Goal: Information Seeking & Learning: Learn about a topic

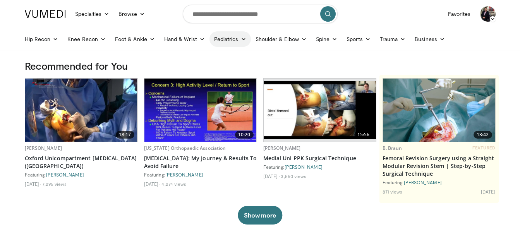
click at [238, 39] on link "Pediatrics" at bounding box center [229, 38] width 41 height 15
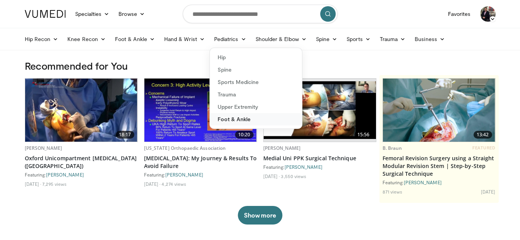
click at [223, 118] on link "Foot & Ankle" at bounding box center [256, 119] width 92 height 12
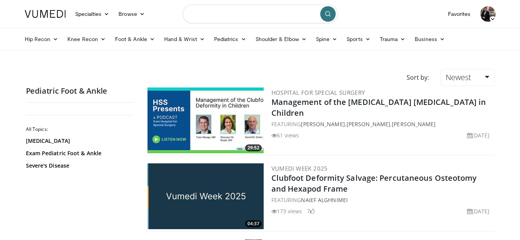
click at [282, 15] on input "Search topics, interventions" at bounding box center [260, 14] width 155 height 19
type input "*"
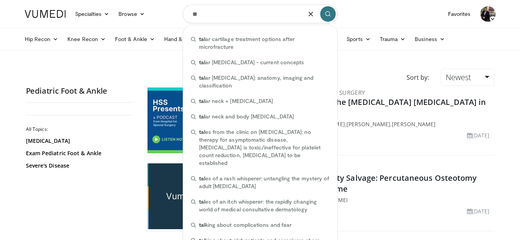
type input "*"
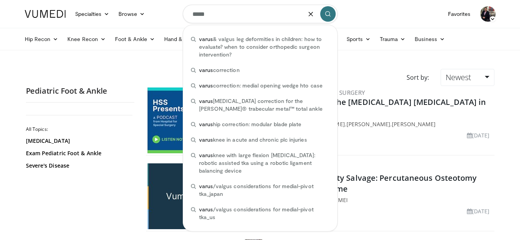
click at [75, 197] on div "All Topics: Clubfoot Exam Pediatric Foot & Ankle Severe's Disease" at bounding box center [80, 170] width 108 height 123
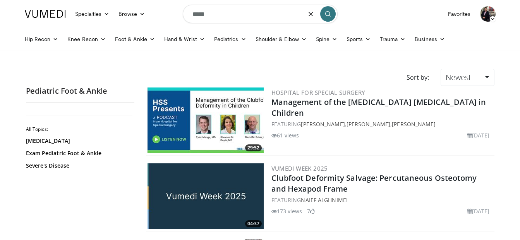
click at [243, 14] on input "*****" at bounding box center [260, 14] width 155 height 19
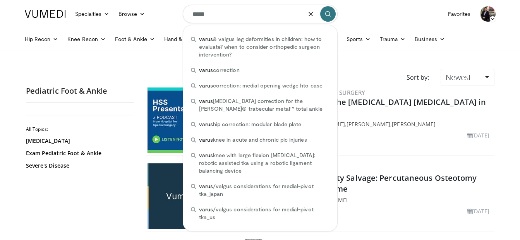
click at [243, 14] on input "*****" at bounding box center [260, 14] width 155 height 19
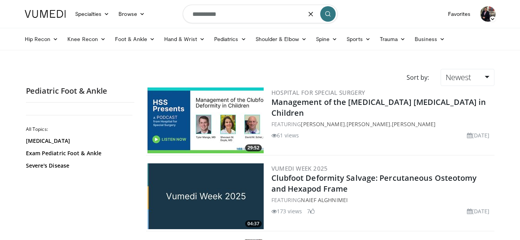
type input "**********"
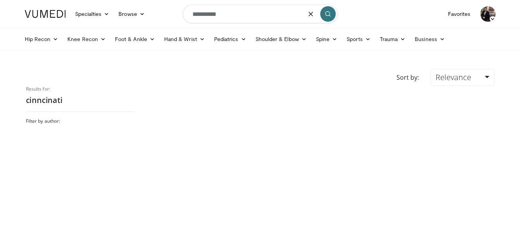
type input "**********"
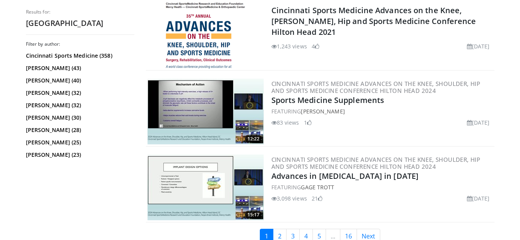
scroll to position [1923, 0]
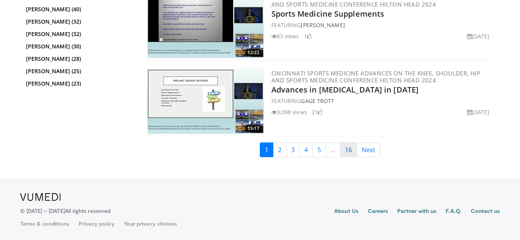
click at [344, 152] on link "16" at bounding box center [348, 149] width 17 height 15
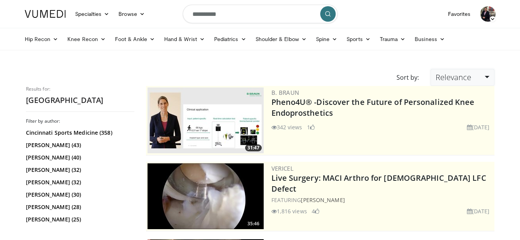
click at [454, 74] on span "Relevance" at bounding box center [453, 77] width 36 height 10
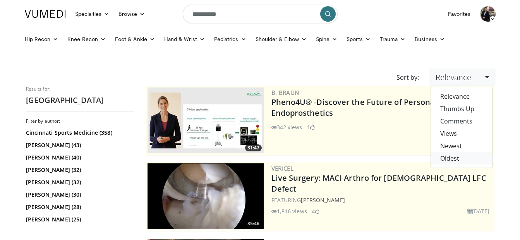
click at [446, 157] on link "Oldest" at bounding box center [461, 158] width 61 height 12
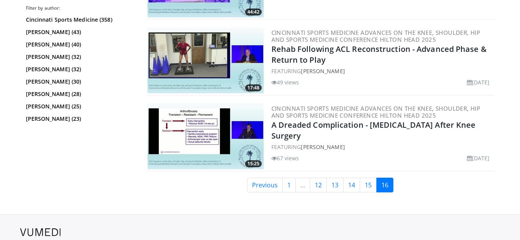
scroll to position [1992, 0]
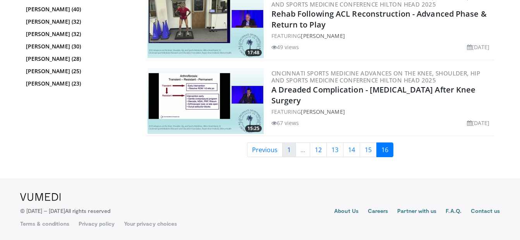
click at [288, 145] on link "1" at bounding box center [289, 149] width 14 height 15
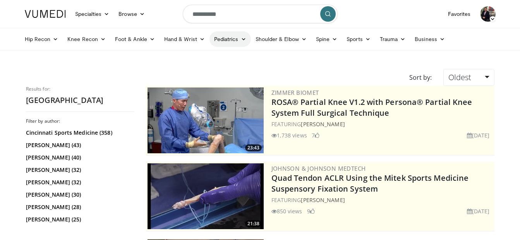
click at [228, 34] on link "Pediatrics" at bounding box center [229, 38] width 41 height 15
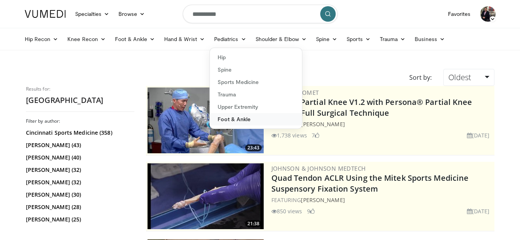
click at [224, 118] on link "Foot & Ankle" at bounding box center [256, 119] width 92 height 12
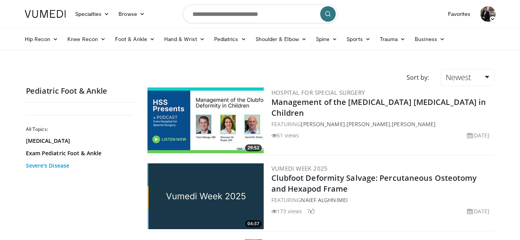
click at [46, 167] on link "Severe's Disease" at bounding box center [78, 166] width 104 height 8
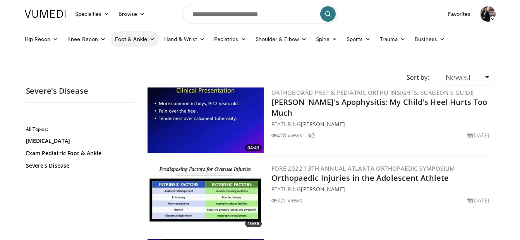
click at [145, 41] on link "Foot & Ankle" at bounding box center [134, 38] width 49 height 15
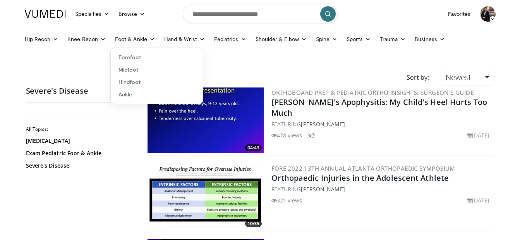
click at [31, 148] on div "Clubfoot Exam Pediatric Foot & Ankle Severe's Disease" at bounding box center [79, 153] width 106 height 33
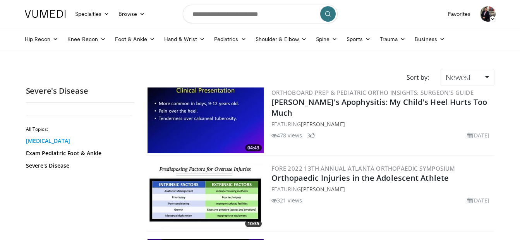
click at [38, 140] on link "[MEDICAL_DATA]" at bounding box center [78, 141] width 104 height 8
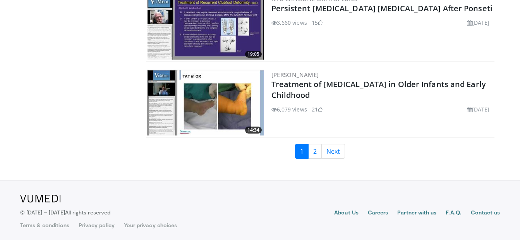
scroll to position [1845, 0]
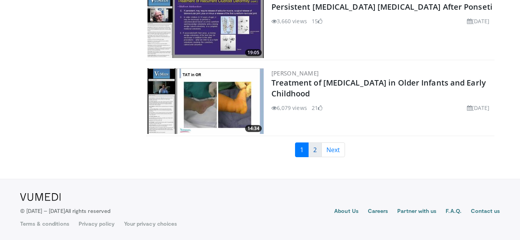
click at [320, 149] on link "2" at bounding box center [315, 149] width 14 height 15
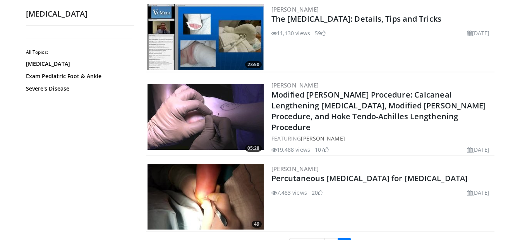
scroll to position [181, 0]
